Goal: Find specific page/section: Find specific page/section

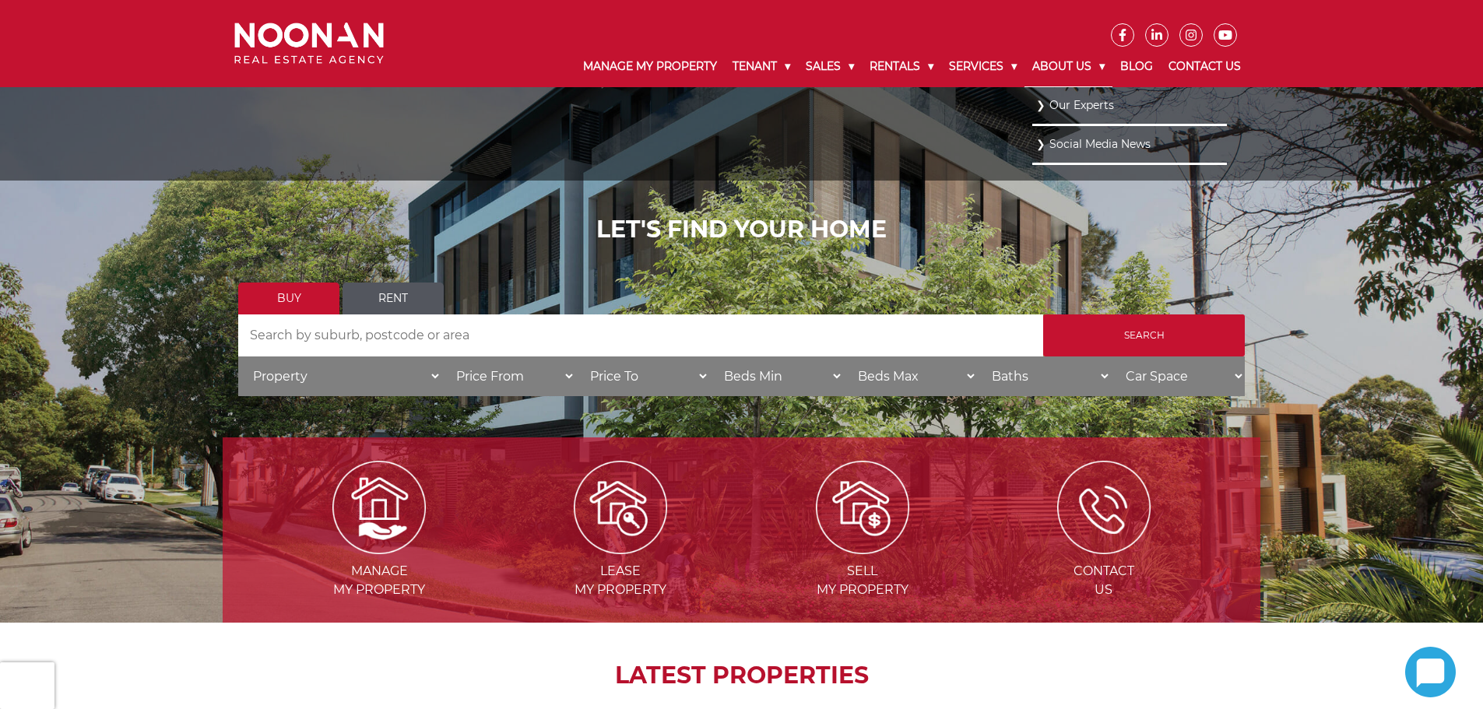
click at [1048, 62] on link "About Us" at bounding box center [1068, 67] width 88 height 40
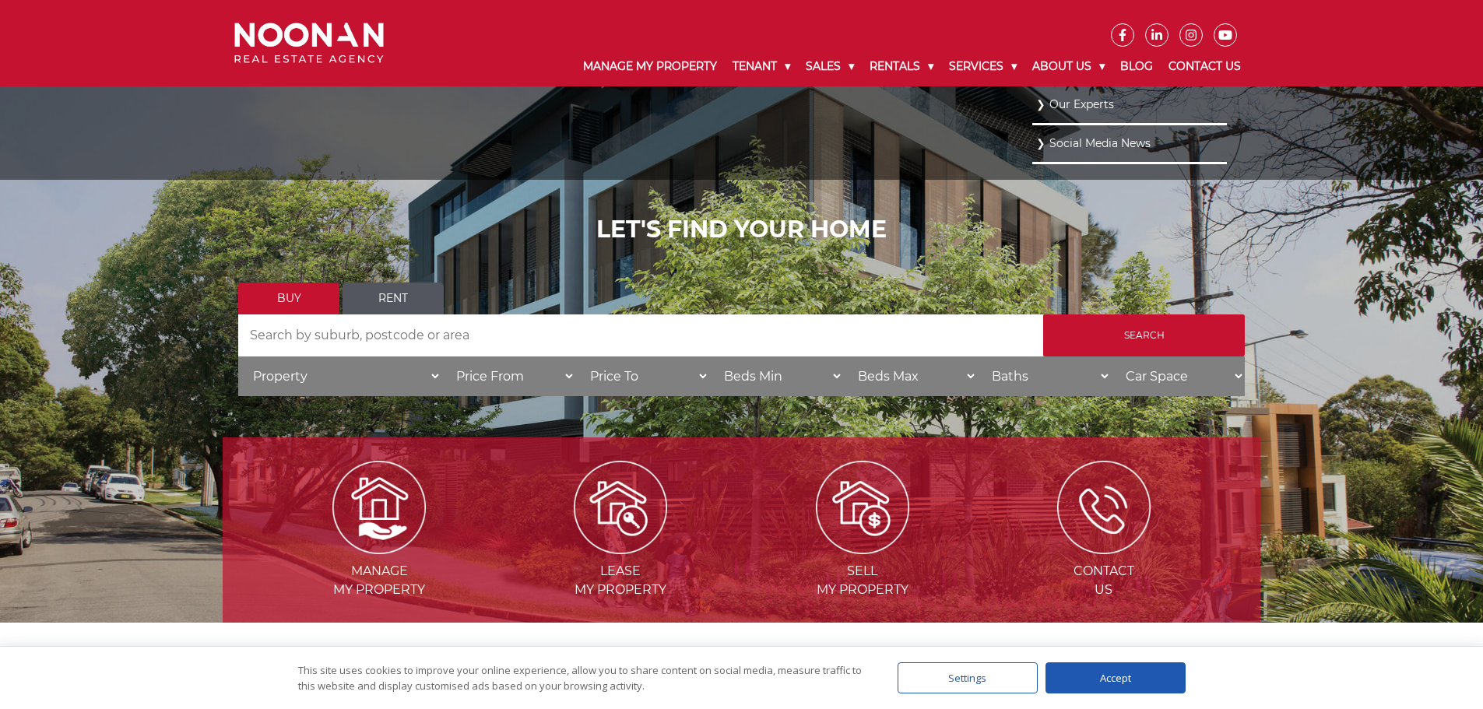
click at [1079, 100] on link "Our Experts" at bounding box center [1129, 104] width 187 height 21
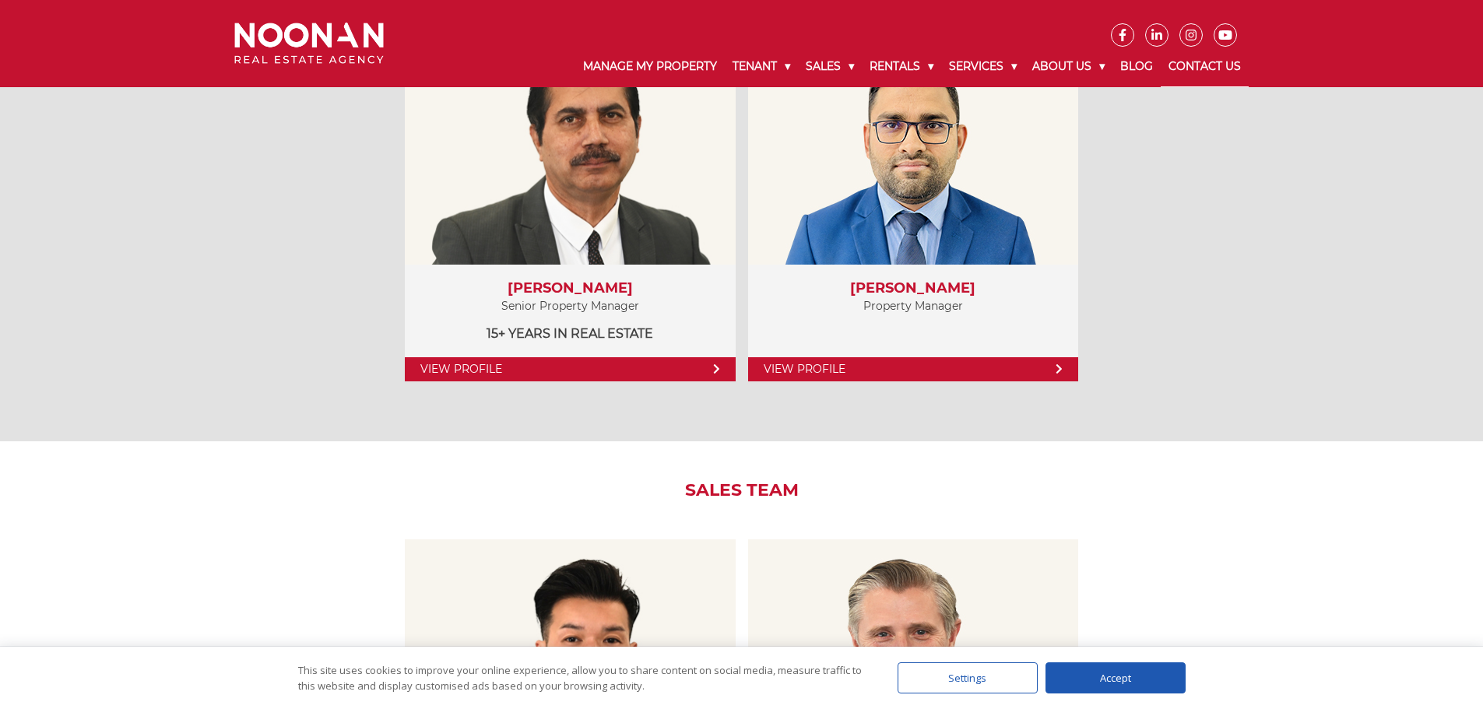
scroll to position [950, 0]
